Goal: Find specific page/section: Find specific page/section

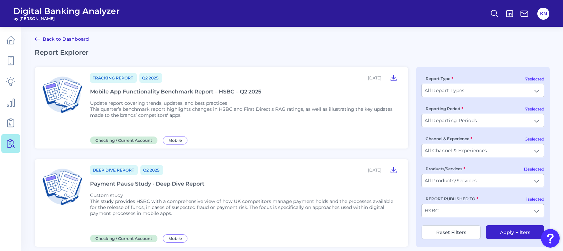
scroll to position [178, 0]
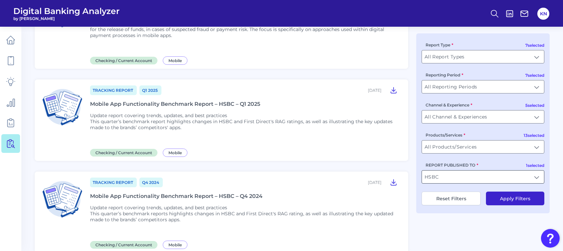
click at [535, 179] on input "HSBC" at bounding box center [483, 176] width 122 height 13
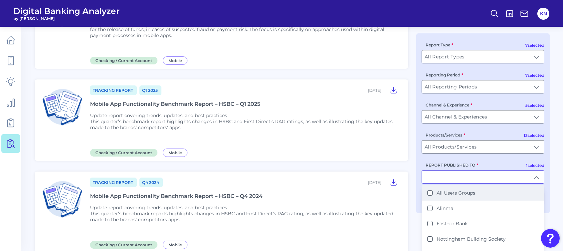
click at [456, 190] on li "All Users Groups" at bounding box center [483, 192] width 122 height 15
type input "All Users Groups"
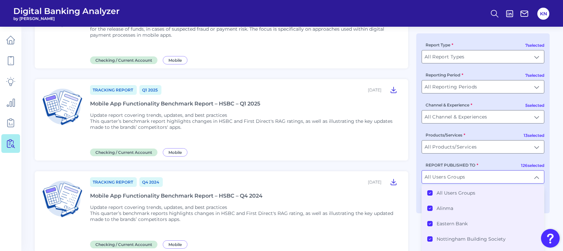
click at [454, 192] on label "All Users Groups" at bounding box center [456, 193] width 39 height 6
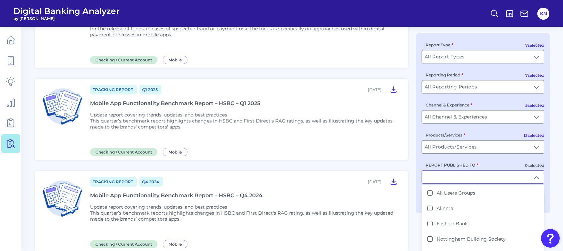
click at [491, 179] on input "REPORT PUBLISHED TO" at bounding box center [483, 176] width 122 height 13
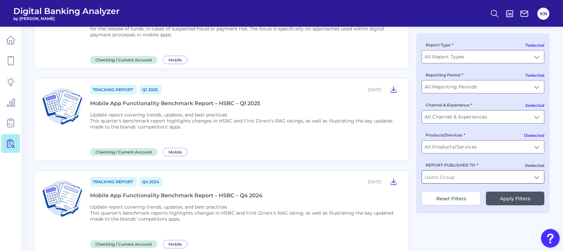
click at [491, 178] on input "REPORT PUBLISHED TO" at bounding box center [483, 176] width 122 height 13
click at [455, 192] on b "NatWest" at bounding box center [447, 193] width 21 height 6
type input "NatWest"
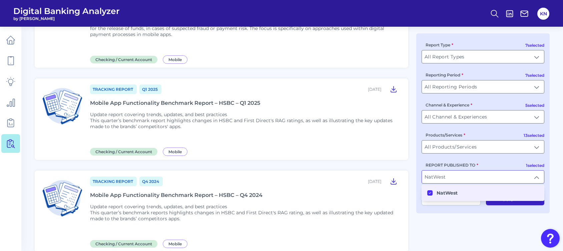
click at [502, 205] on button "Apply Filters" at bounding box center [515, 199] width 58 height 14
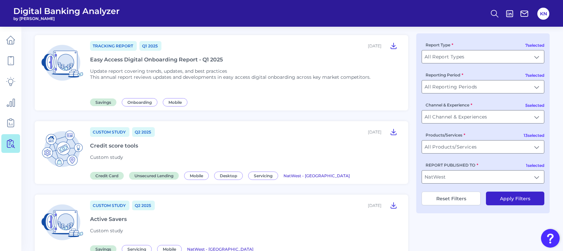
click at [517, 198] on button "Apply Filters" at bounding box center [515, 199] width 58 height 14
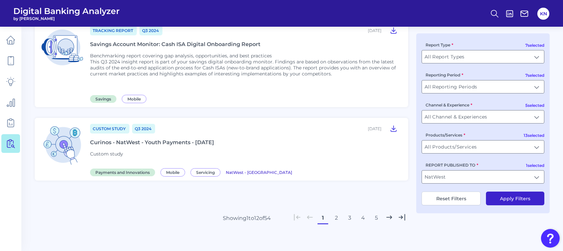
scroll to position [819, 0]
click at [336, 212] on button "2" at bounding box center [336, 217] width 11 height 11
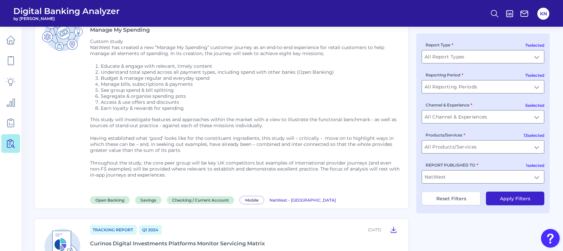
scroll to position [1134, 0]
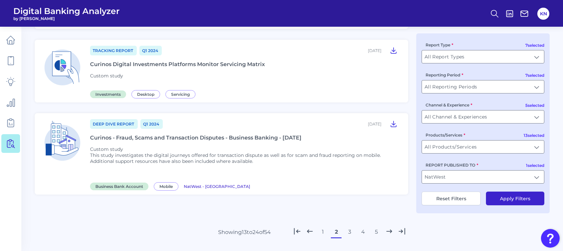
click at [323, 227] on button "1" at bounding box center [323, 232] width 11 height 11
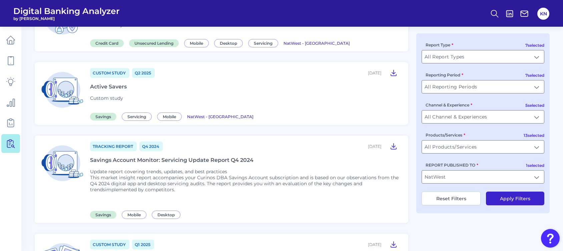
scroll to position [356, 0]
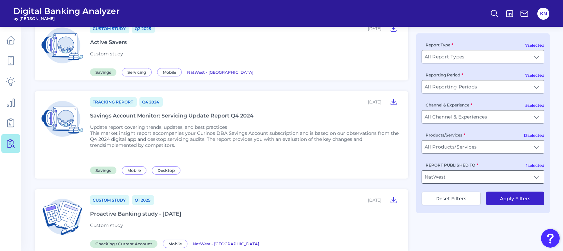
click at [510, 179] on input "NatWest" at bounding box center [483, 176] width 122 height 13
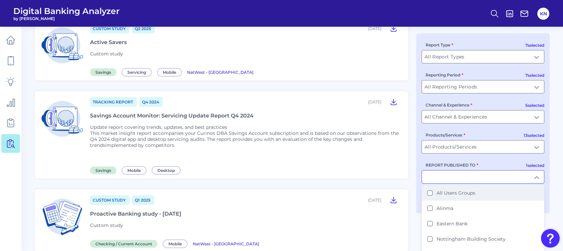
click at [430, 195] on Groups "All Users Groups" at bounding box center [429, 192] width 5 height 5
type input "All Users Groups"
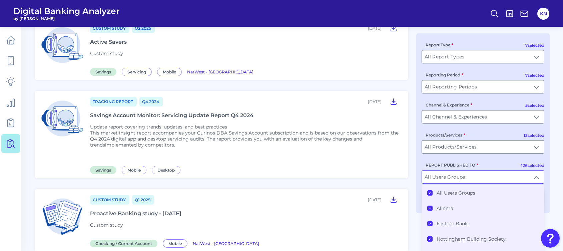
click at [430, 194] on icon at bounding box center [430, 192] width 2 height 1
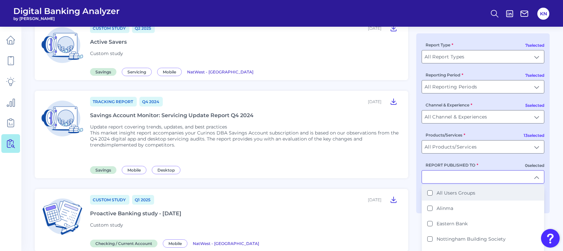
scroll to position [356, 0]
click at [469, 181] on input "REPORT PUBLISHED TO" at bounding box center [483, 176] width 122 height 13
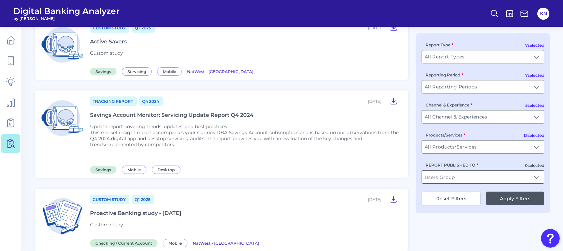
click at [469, 179] on input "REPORT PUBLISHED TO" at bounding box center [483, 176] width 122 height 13
click at [448, 194] on b "HSBC" at bounding box center [444, 193] width 14 height 6
type input "HSBC"
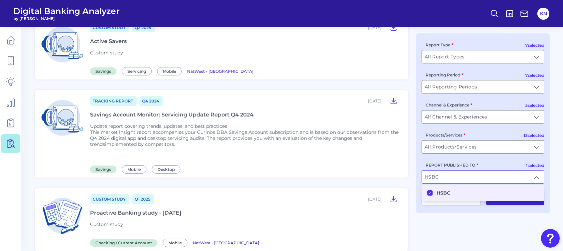
click at [518, 205] on button "Apply Filters" at bounding box center [515, 199] width 58 height 14
click at [518, 205] on main "Back to Dashboard Report Explorer Custom Study Q2 [DATE], 2025 Online Banking &…" at bounding box center [281, 179] width 563 height 1073
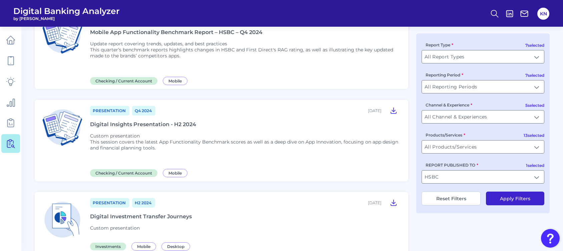
scroll to position [356, 0]
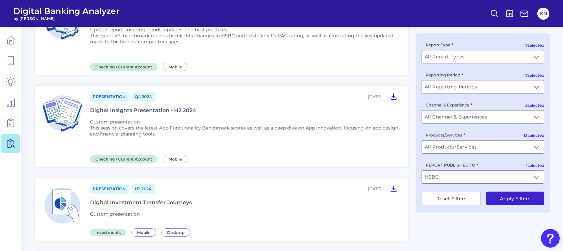
click at [394, 94] on icon at bounding box center [393, 97] width 5 height 6
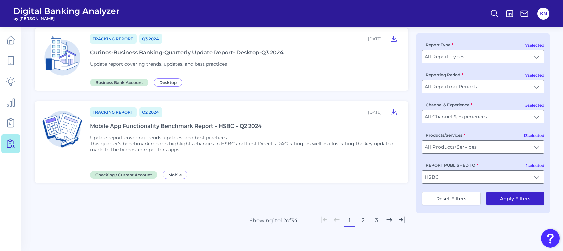
scroll to position [892, 0]
